Goal: Information Seeking & Learning: Check status

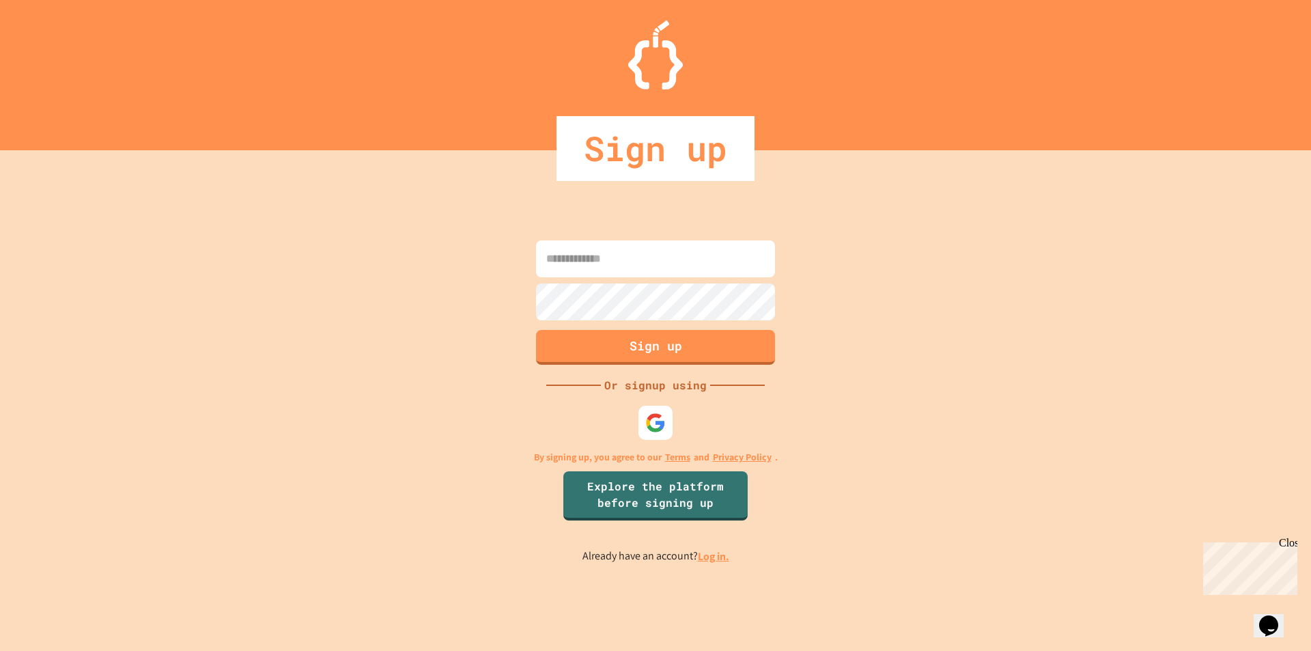
click at [628, 278] on div at bounding box center [656, 278] width 246 height 3
click at [697, 494] on link "Explore the platform before signing up" at bounding box center [655, 494] width 184 height 52
click at [630, 262] on input at bounding box center [655, 258] width 239 height 37
click at [716, 556] on link "Log in." at bounding box center [713, 556] width 31 height 14
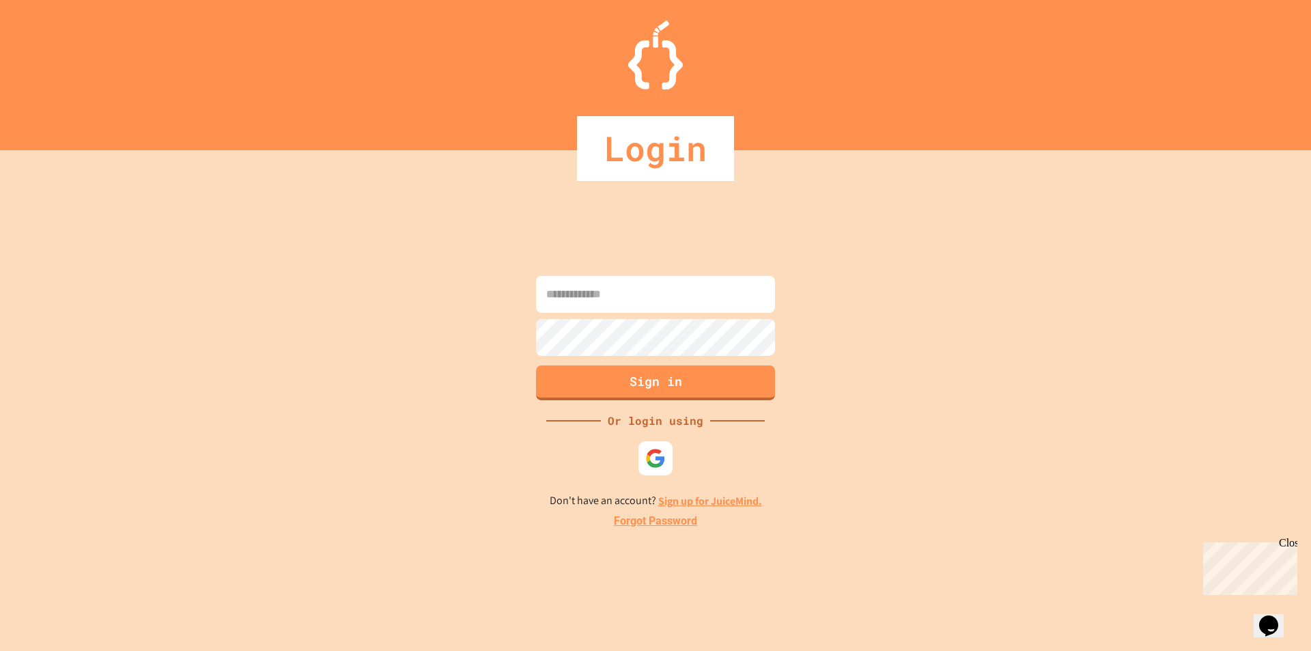
drag, startPoint x: 621, startPoint y: 294, endPoint x: 628, endPoint y: 298, distance: 7.6
click at [622, 294] on input at bounding box center [655, 294] width 239 height 37
type input "**********"
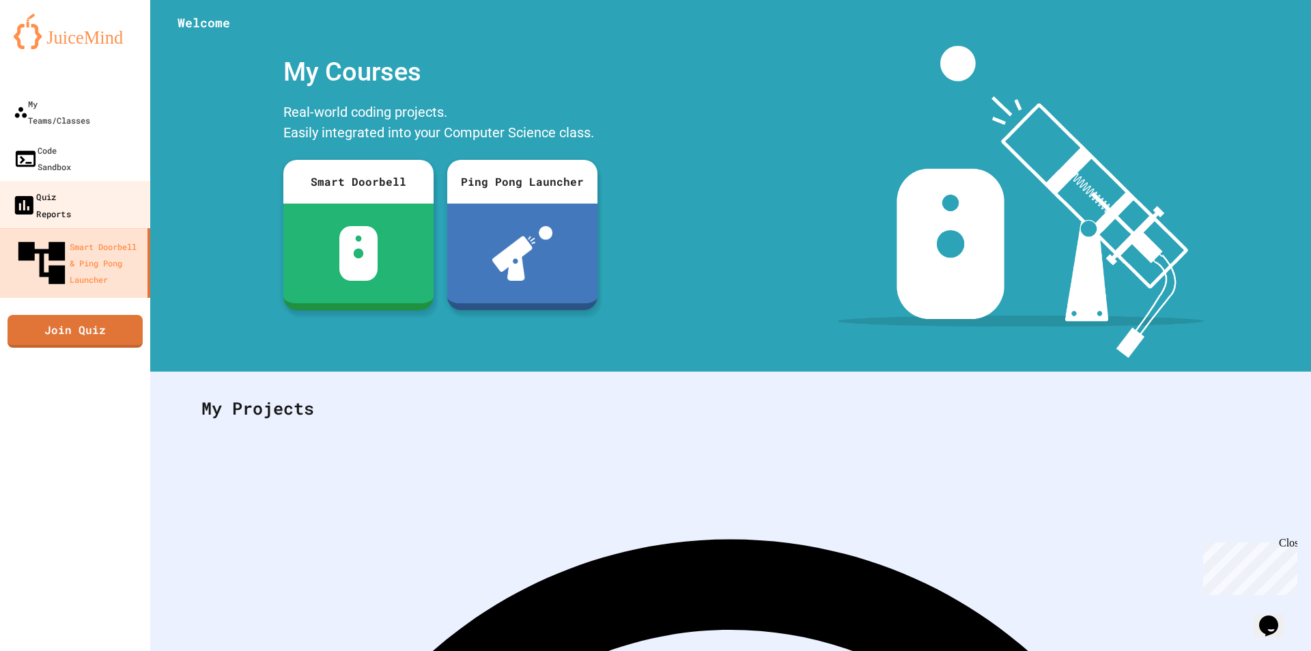
click at [54, 188] on div "Quiz Reports" at bounding box center [41, 204] width 59 height 33
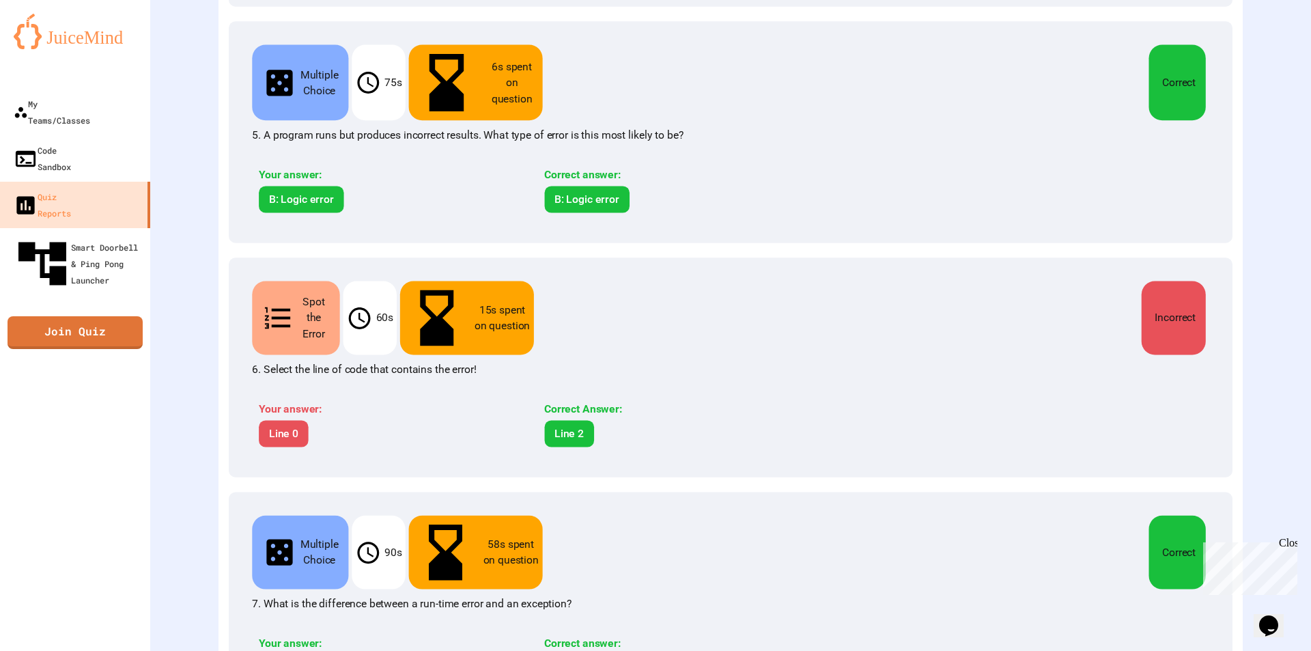
scroll to position [1424, 0]
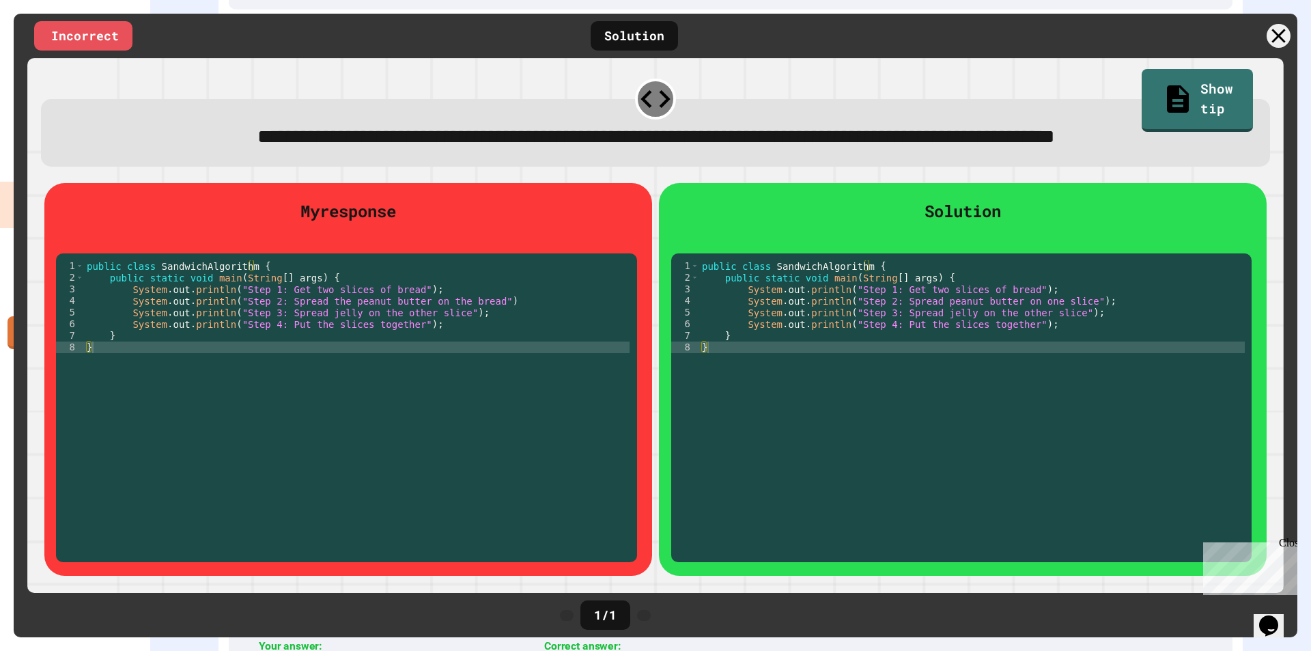
scroll to position [1420, 0]
click at [1274, 33] on icon at bounding box center [1279, 36] width 26 height 26
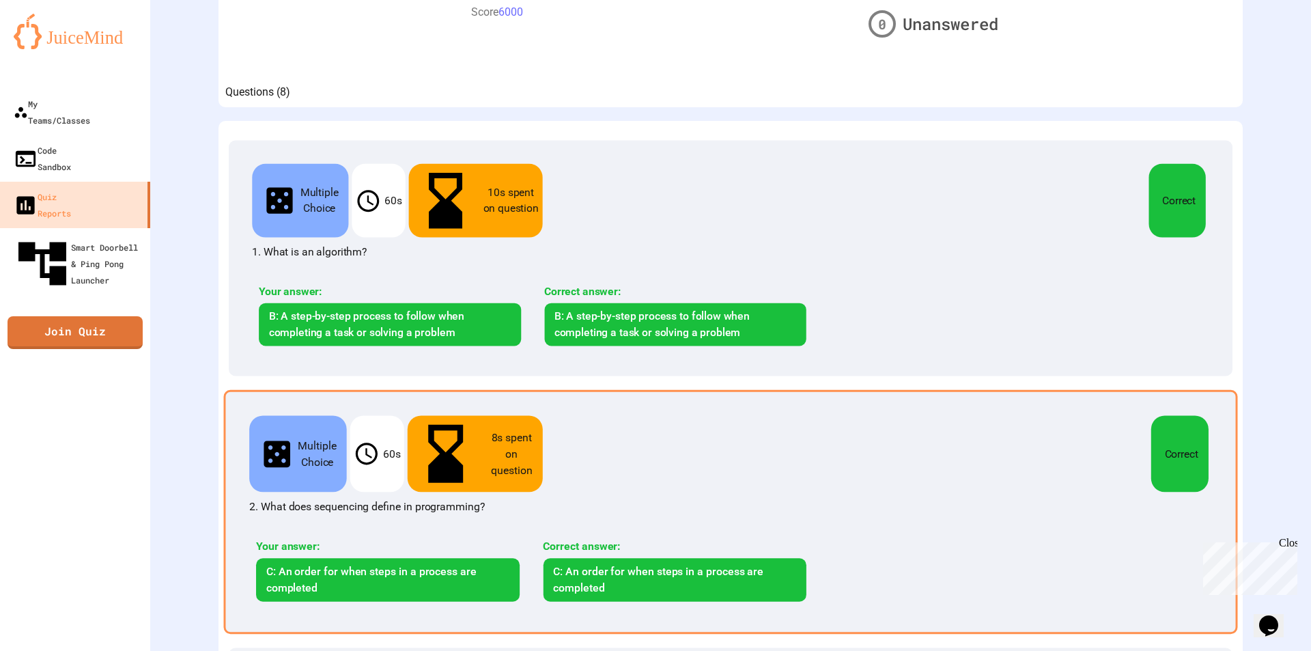
scroll to position [0, 0]
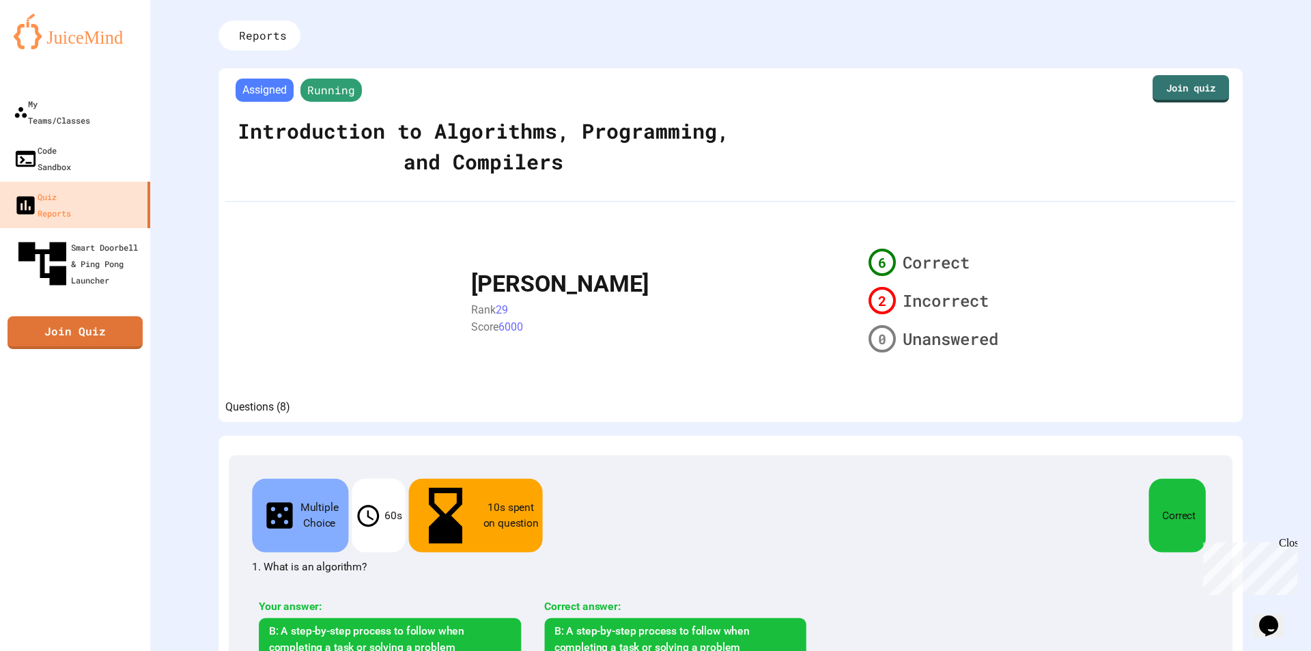
click at [257, 91] on span "Assigned" at bounding box center [265, 90] width 58 height 23
click at [90, 104] on div "My Teams/Classes" at bounding box center [51, 111] width 79 height 33
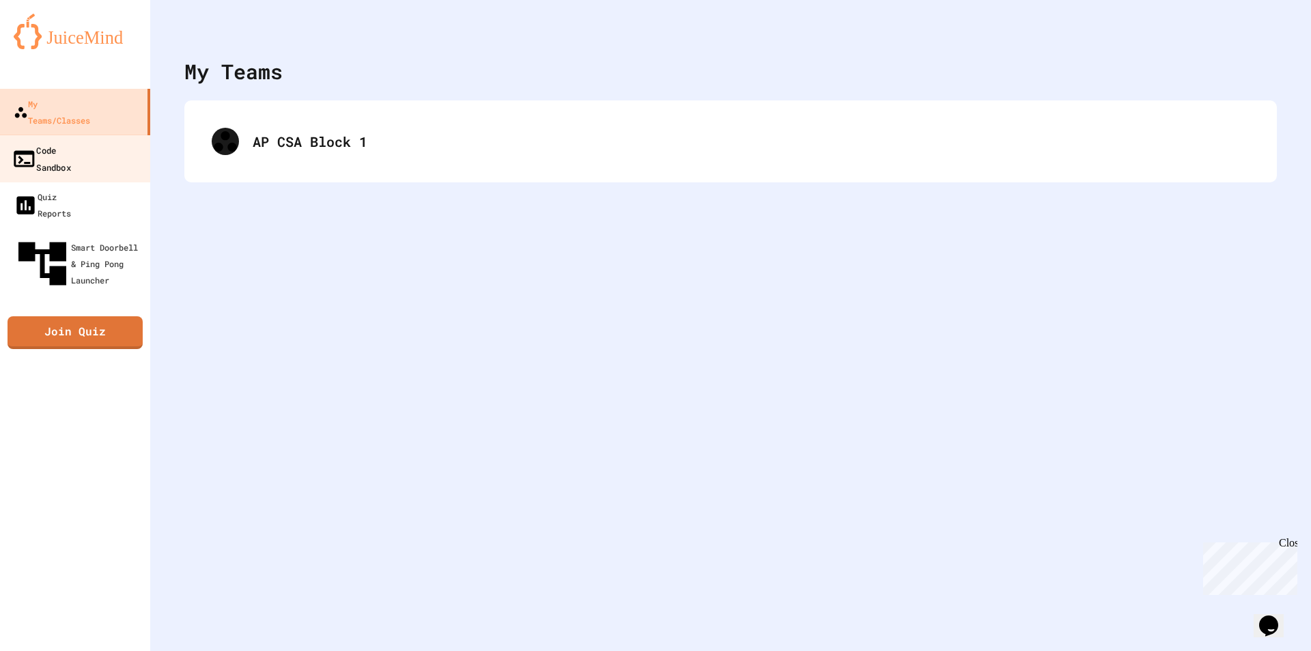
click at [96, 134] on link "Code Sandbox" at bounding box center [75, 158] width 155 height 48
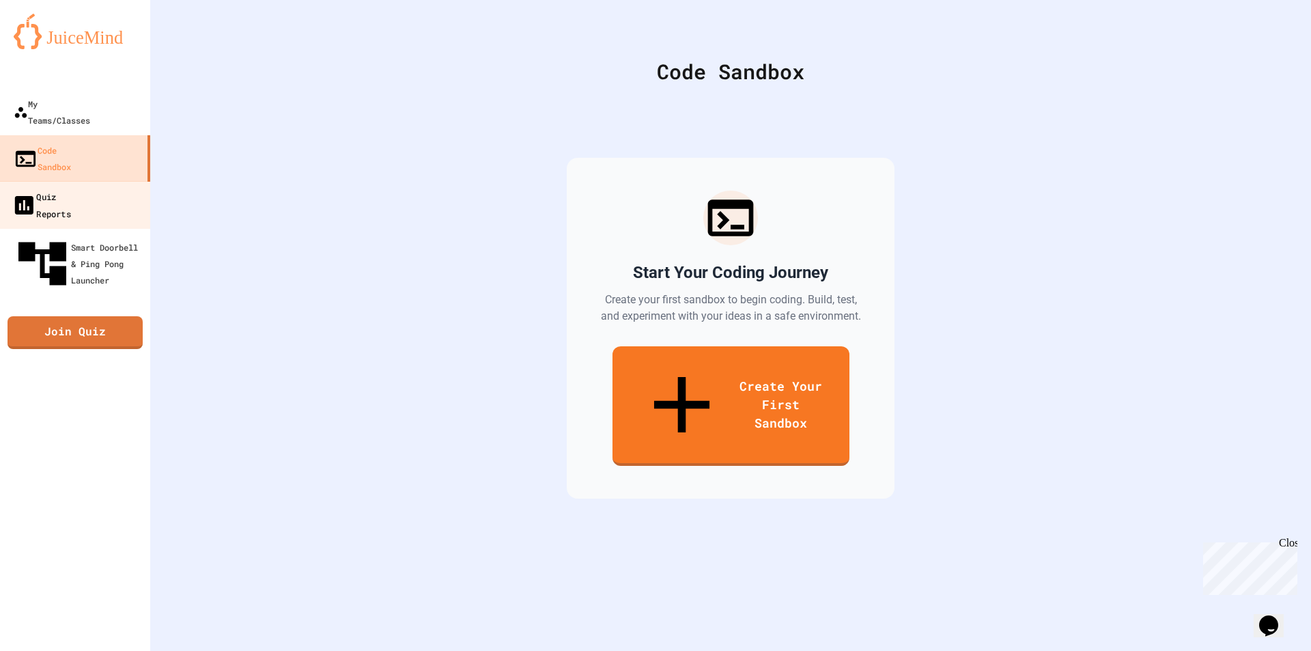
click at [71, 188] on div "Quiz Reports" at bounding box center [41, 204] width 59 height 33
